Goal: Contribute content: Add original content to the website for others to see

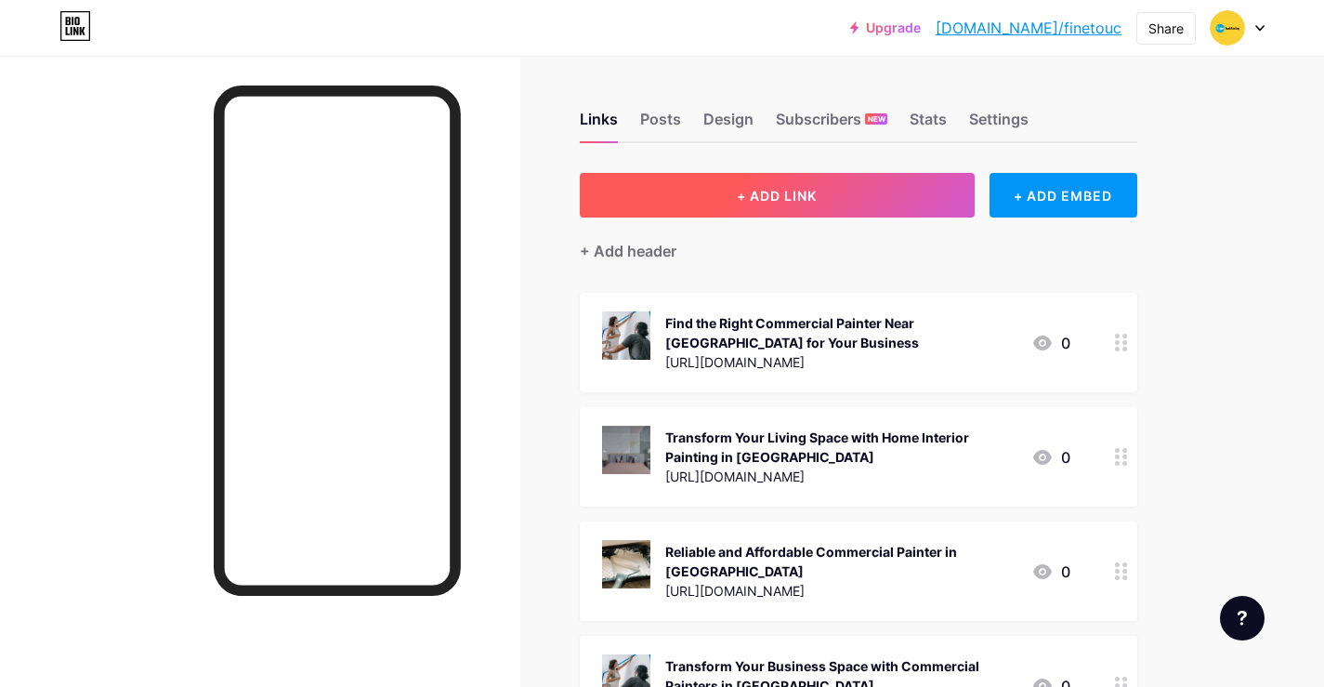
click at [901, 190] on button "+ ADD LINK" at bounding box center [777, 195] width 395 height 45
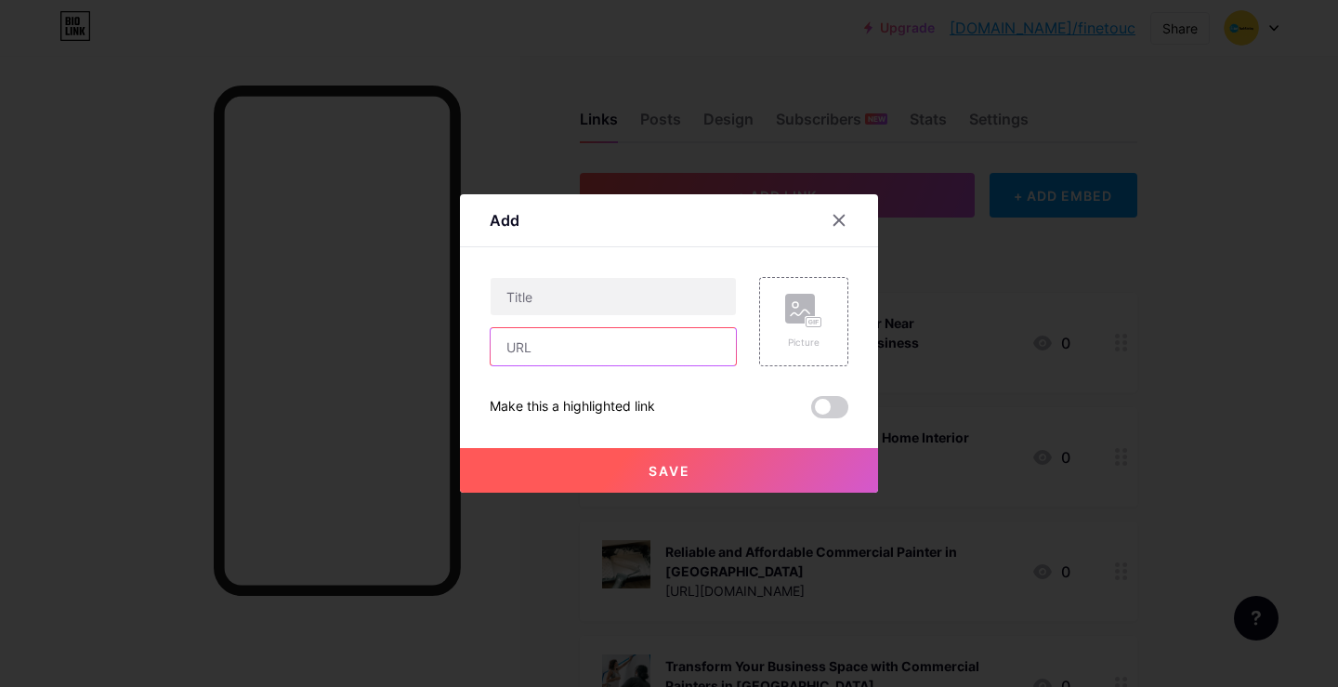
click at [610, 348] on input "text" at bounding box center [613, 346] width 245 height 37
paste input "[URL][DOMAIN_NAME]"
type input "[URL][DOMAIN_NAME]"
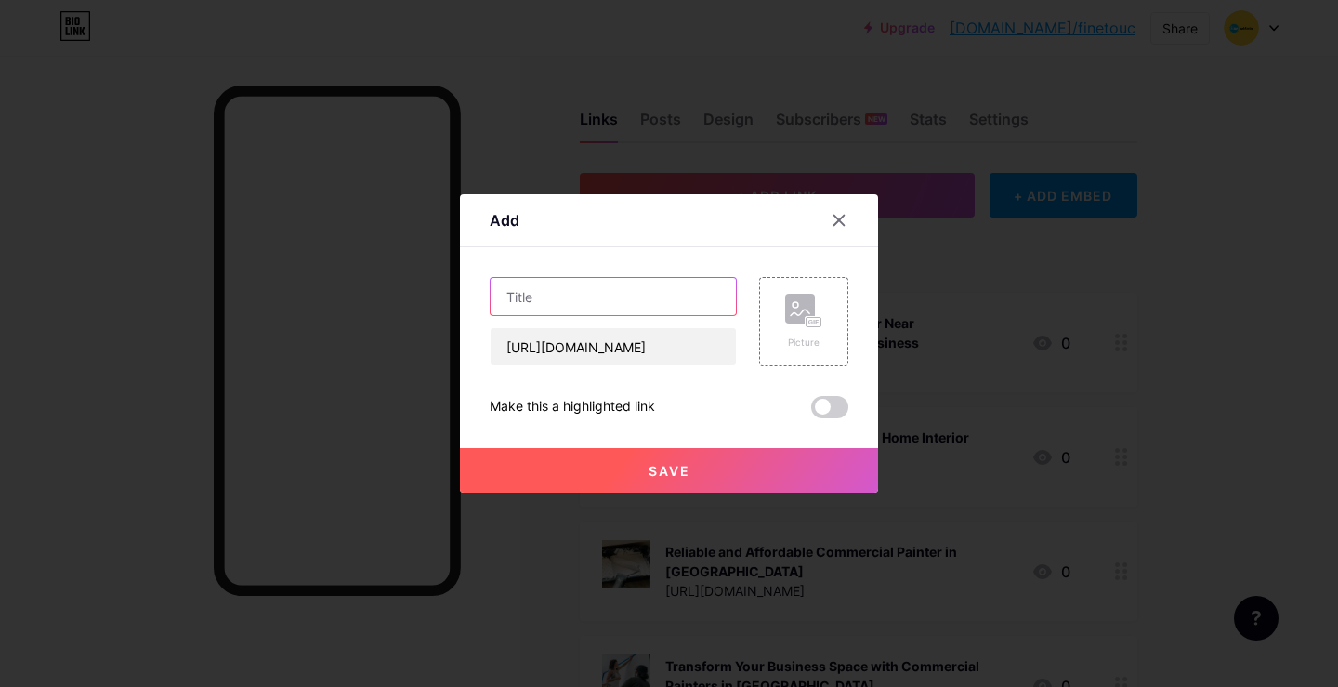
scroll to position [0, 0]
click at [583, 309] on input "text" at bounding box center [613, 296] width 245 height 37
paste input "Interior House Painting [GEOGRAPHIC_DATA] | Transform Your Space with Fine Touc…"
type input "Interior House Painting [GEOGRAPHIC_DATA] | Transform Your Space with Fine Touc…"
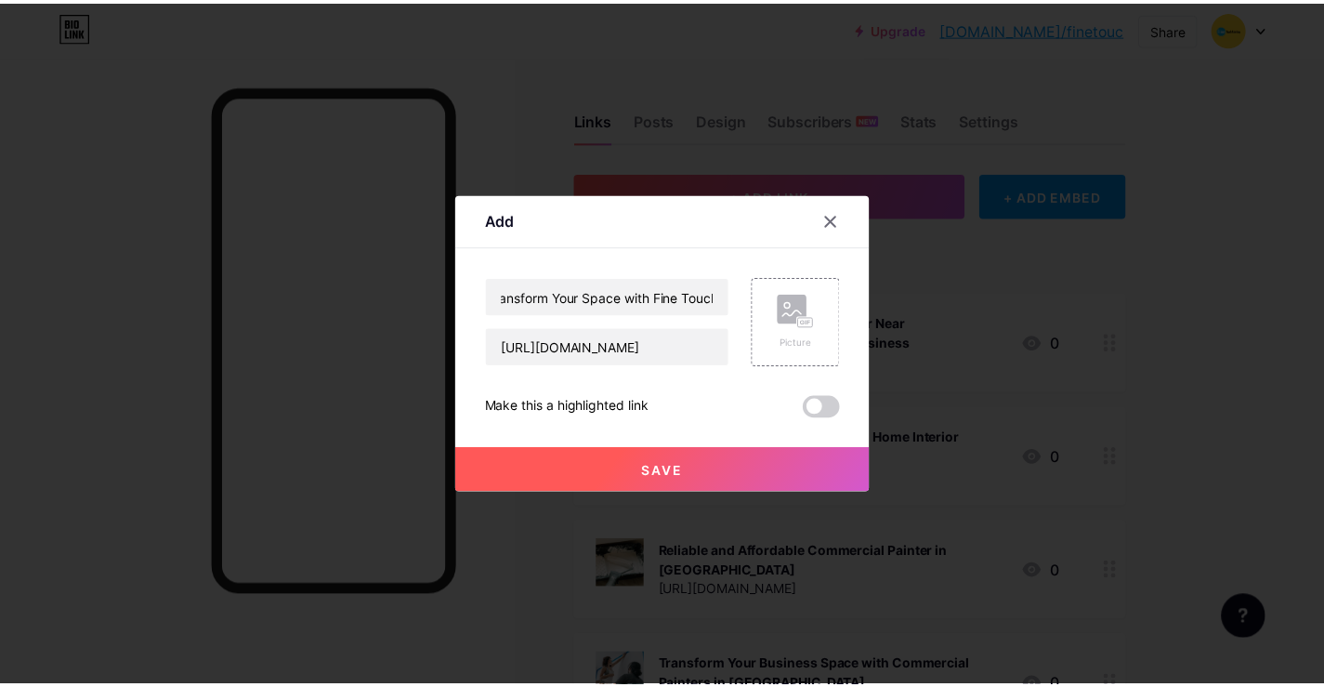
scroll to position [0, 0]
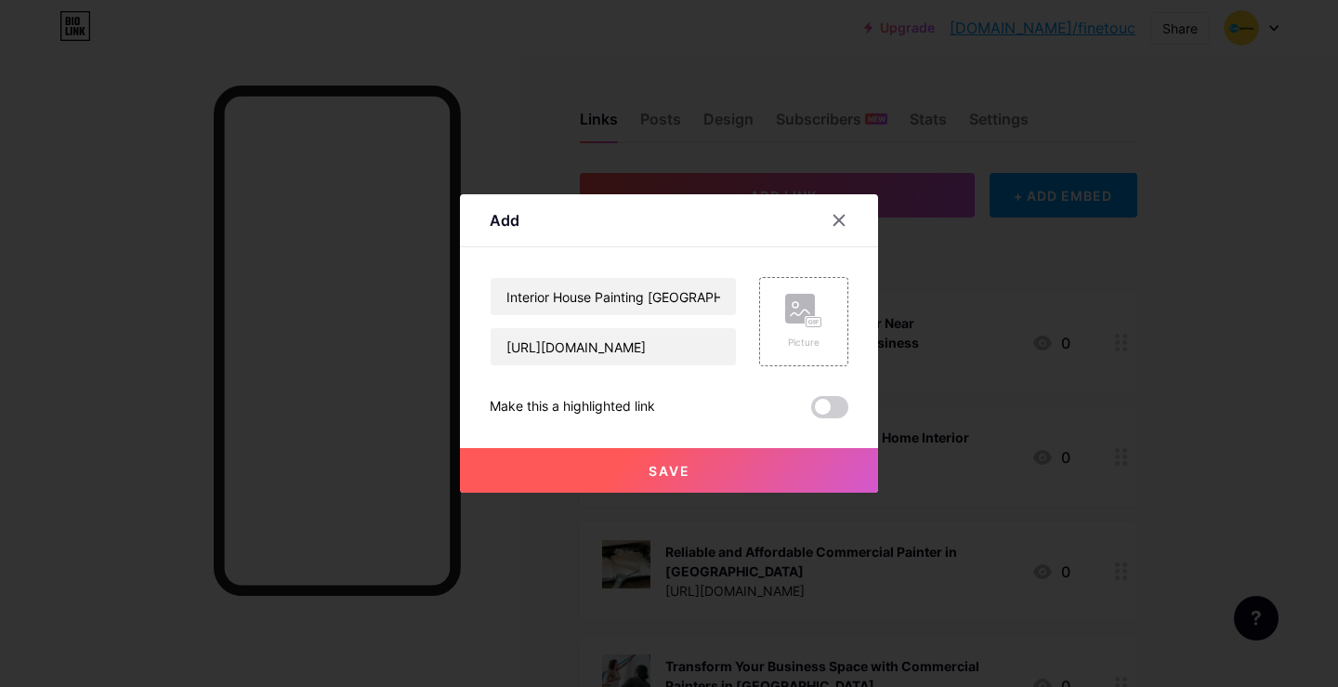
click at [824, 399] on span at bounding box center [829, 407] width 37 height 22
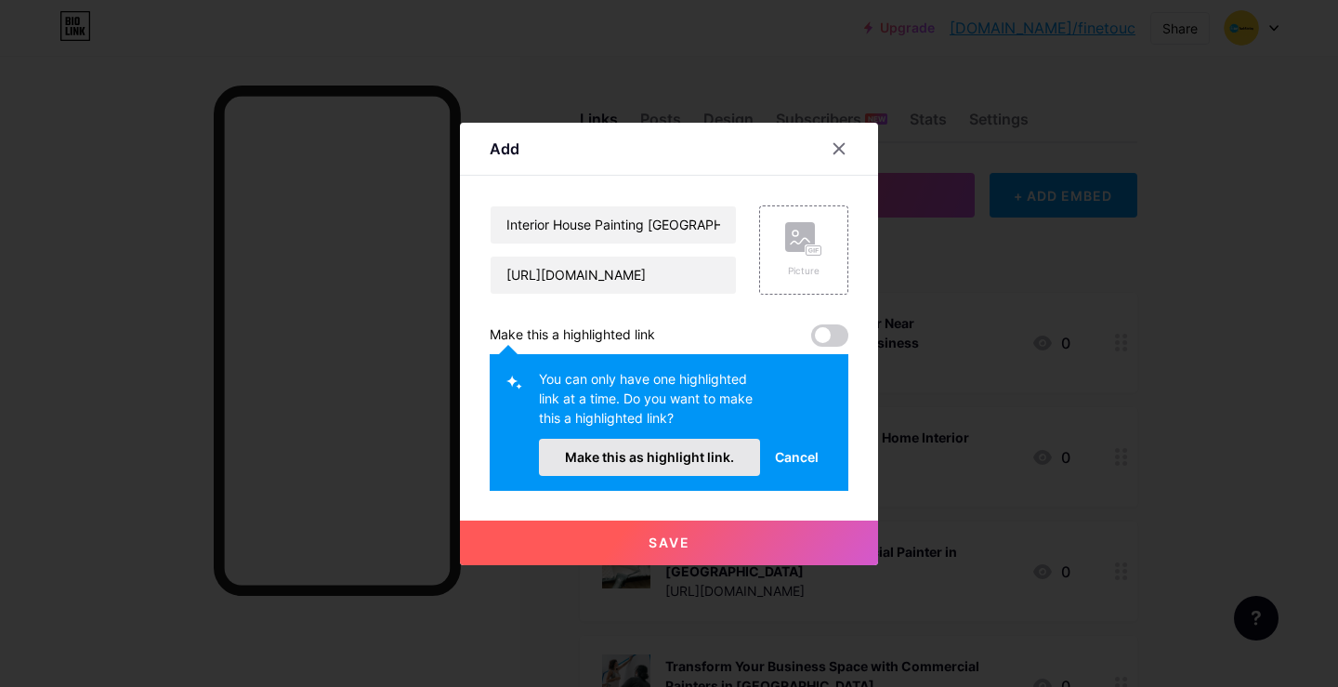
drag, startPoint x: 704, startPoint y: 454, endPoint x: 771, endPoint y: 314, distance: 155.4
click at [703, 454] on span "Make this as highlight link." at bounding box center [649, 457] width 169 height 16
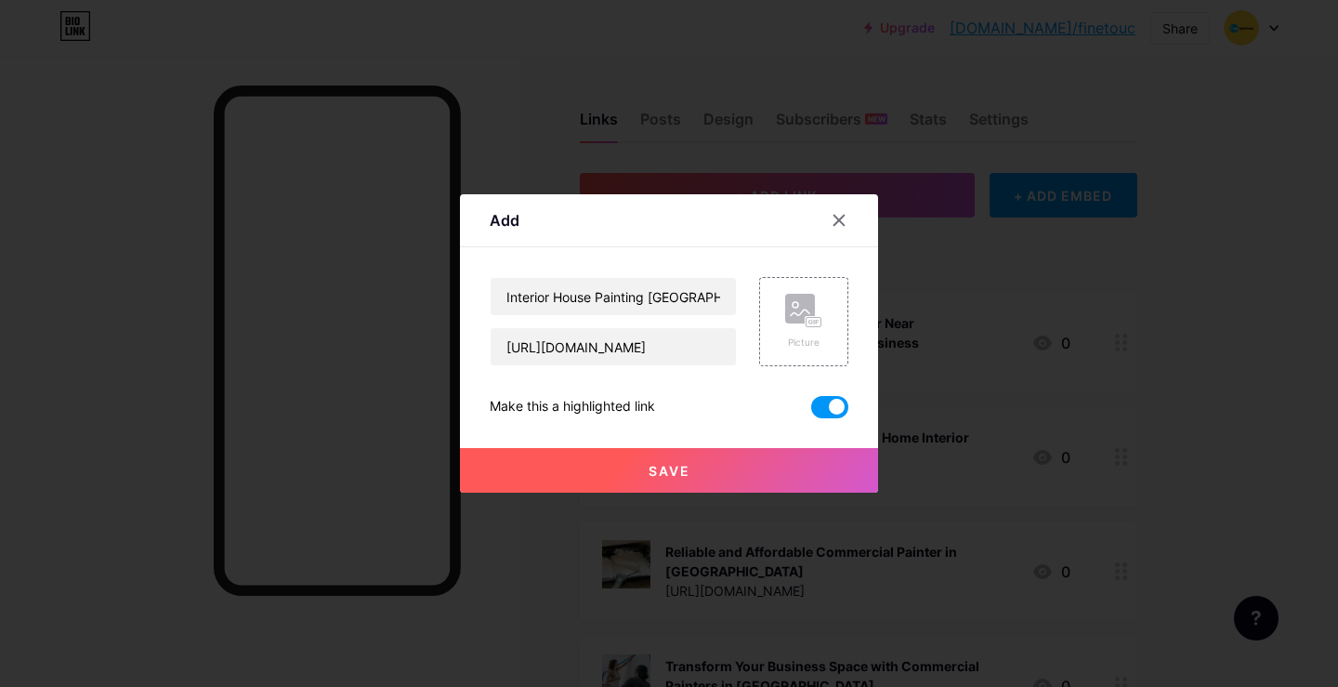
click at [804, 268] on div "Content YouTube Play YouTube video without leaving your page. ADD Vimeo Play Vi…" at bounding box center [669, 332] width 359 height 171
click at [804, 312] on rect at bounding box center [800, 309] width 30 height 30
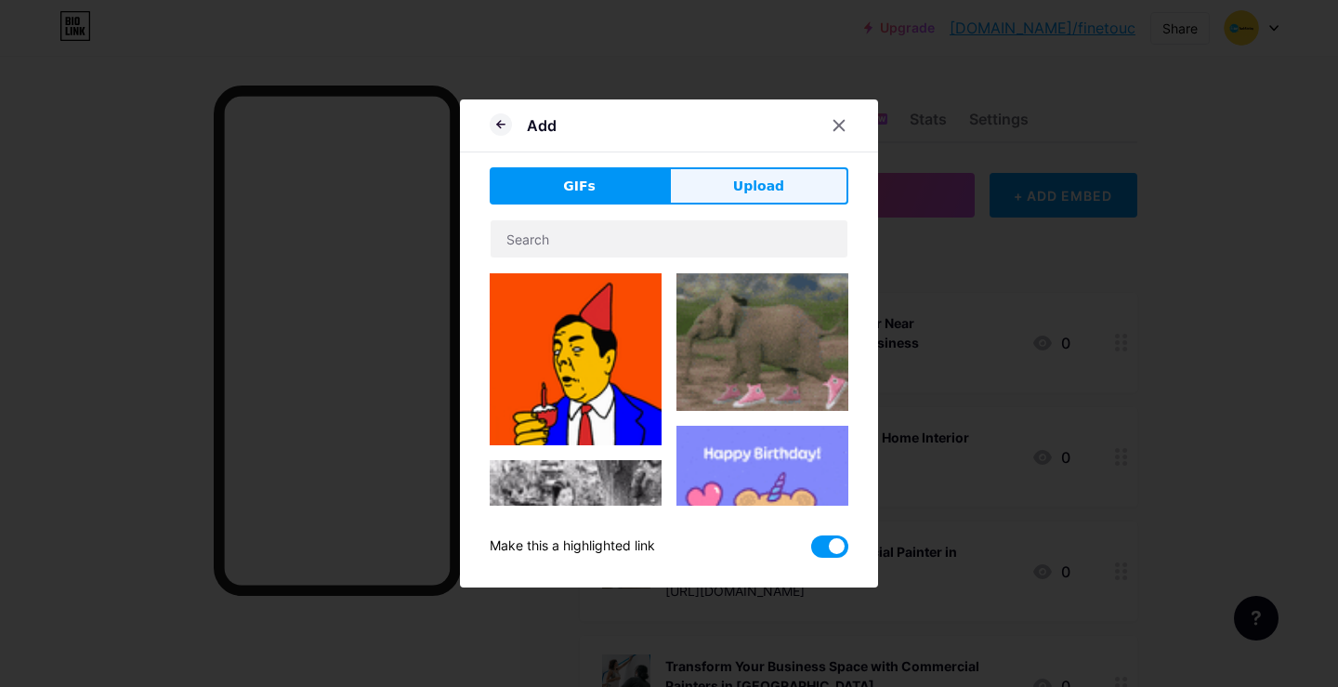
click at [725, 198] on button "Upload" at bounding box center [758, 185] width 179 height 37
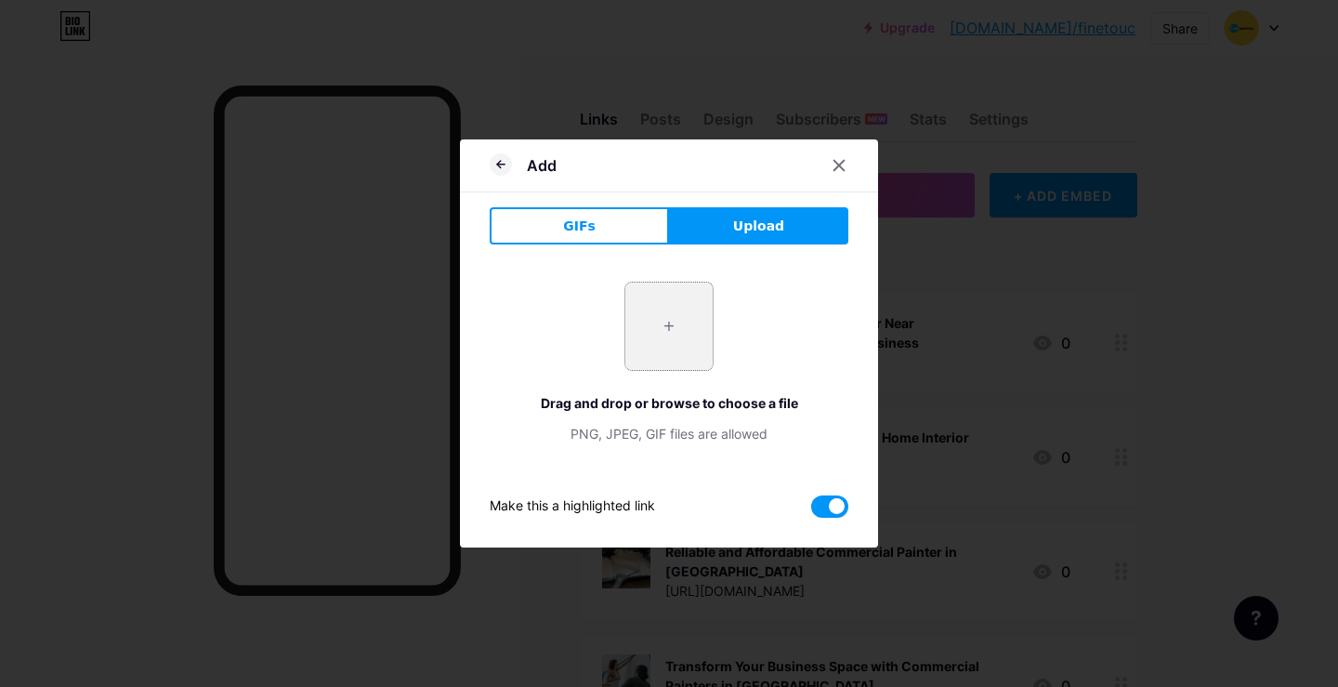
click at [658, 341] on input "file" at bounding box center [668, 325] width 87 height 87
type input "C:\fakepath\1000179680.jpg"
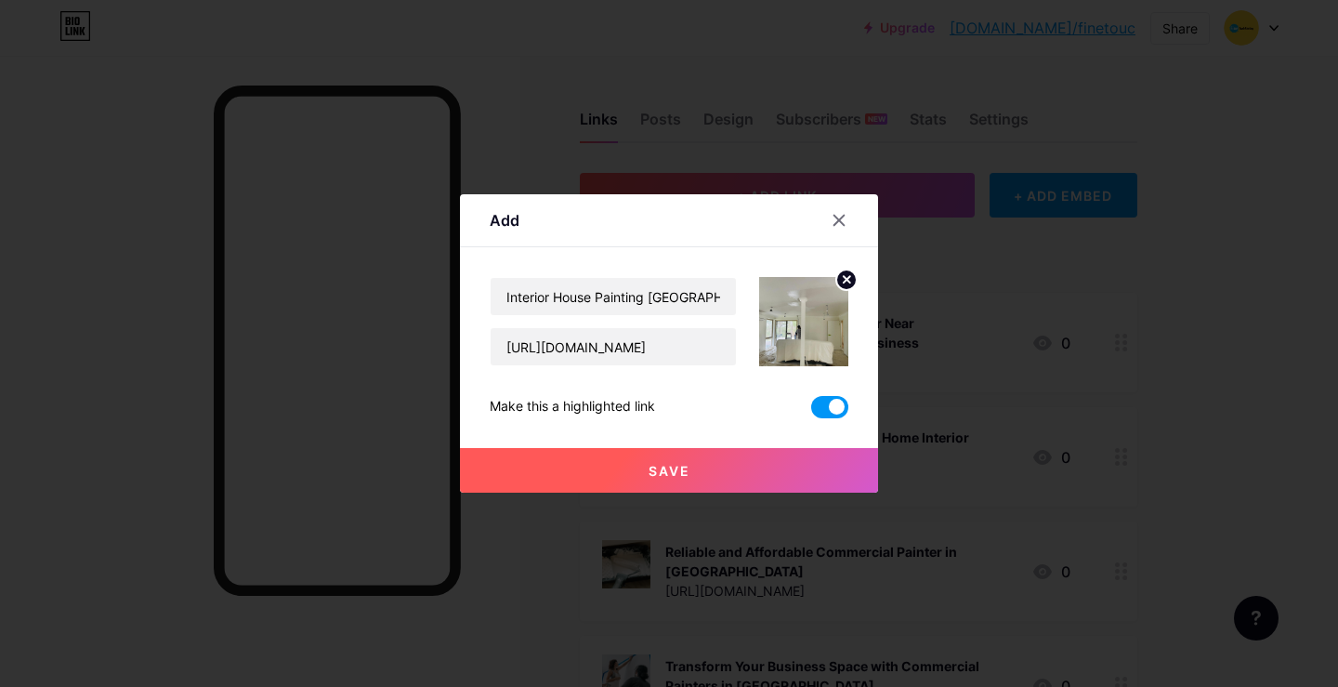
click at [735, 486] on button "Save" at bounding box center [669, 470] width 418 height 45
click at [695, 475] on button "Save" at bounding box center [669, 470] width 418 height 45
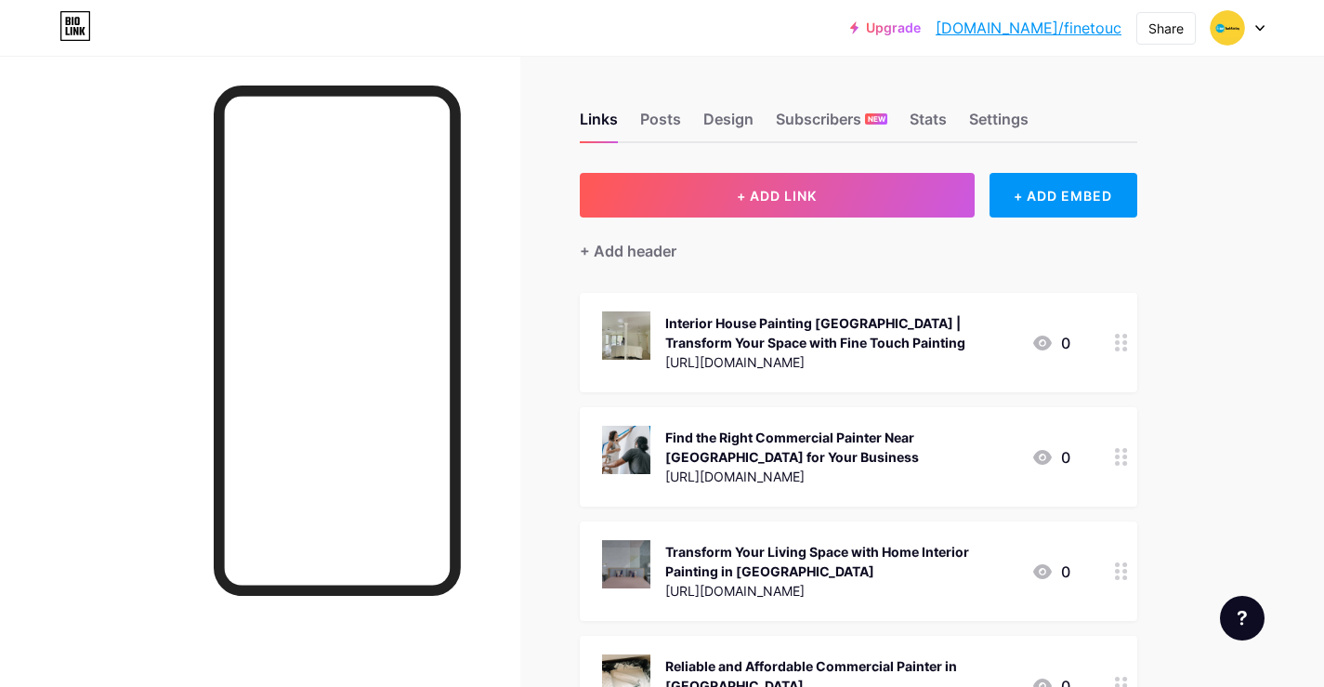
click at [1132, 30] on div "Upgrade [DOMAIN_NAME]/fineto... [DOMAIN_NAME]/finetouc Share Switch accounts Fi…" at bounding box center [1057, 27] width 414 height 33
click at [1162, 36] on div "Share" at bounding box center [1165, 29] width 35 height 20
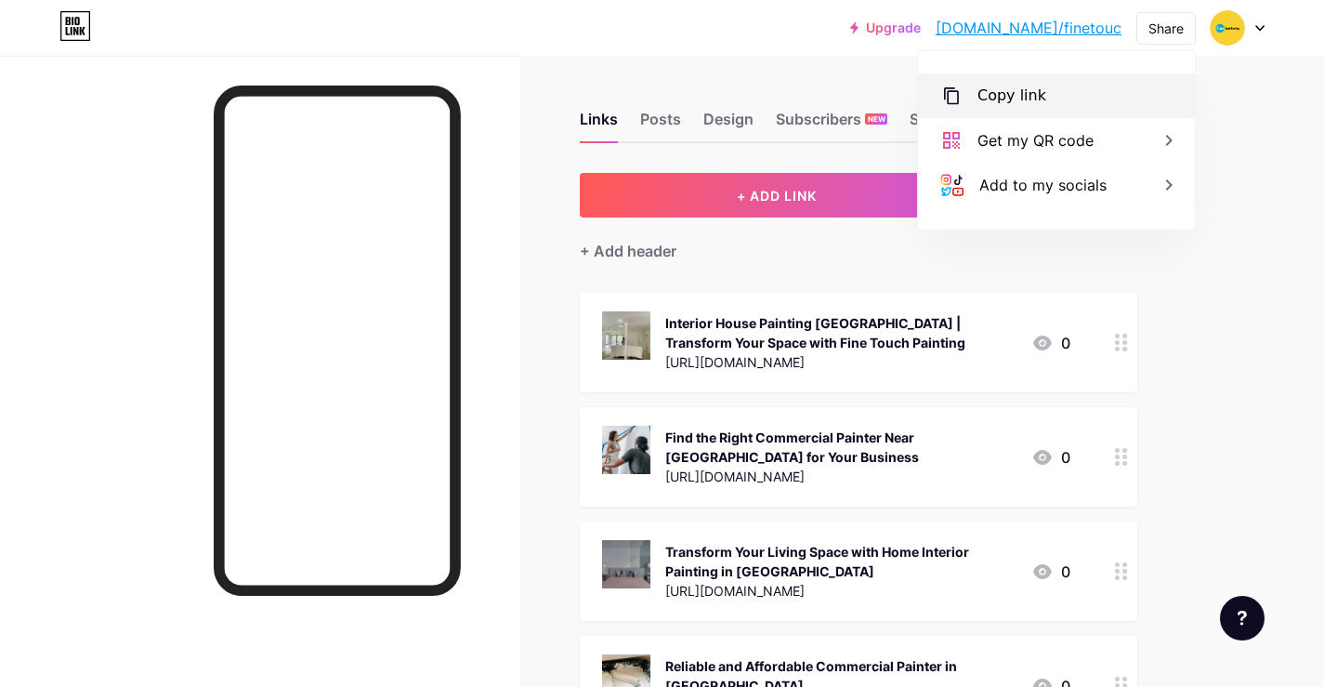
click at [991, 105] on div "Copy link" at bounding box center [1011, 96] width 69 height 22
